Goal: Transaction & Acquisition: Purchase product/service

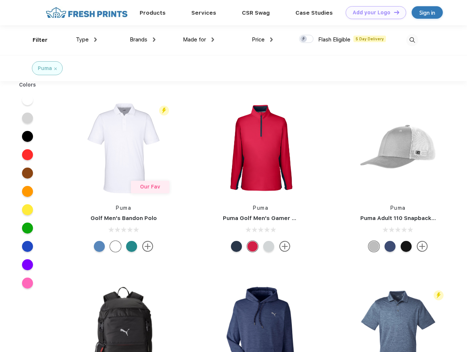
click at [373, 12] on link "Add your Logo Design Tool" at bounding box center [376, 12] width 60 height 13
click at [0, 0] on div "Design Tool" at bounding box center [0, 0] width 0 height 0
click at [393, 12] on link "Add your Logo Design Tool" at bounding box center [376, 12] width 60 height 13
click at [35, 40] on div "Filter" at bounding box center [40, 40] width 15 height 8
click at [87, 40] on span "Type" at bounding box center [82, 39] width 13 height 7
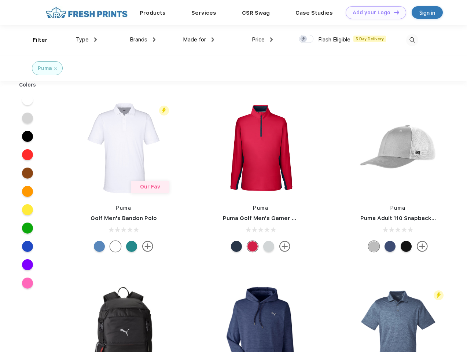
click at [143, 40] on span "Brands" at bounding box center [139, 39] width 18 height 7
click at [199, 40] on span "Made for" at bounding box center [194, 39] width 23 height 7
click at [262, 40] on span "Price" at bounding box center [258, 39] width 13 height 7
click at [306, 39] on div at bounding box center [306, 39] width 14 height 8
click at [304, 39] on input "checkbox" at bounding box center [301, 36] width 5 height 5
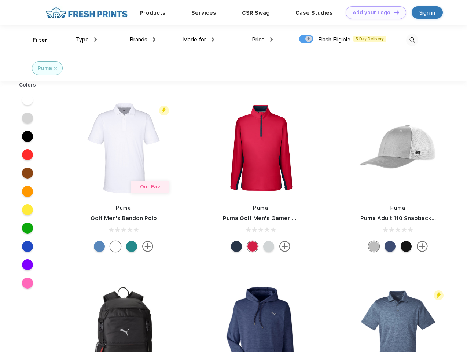
checkbox input "true"
